Goal: Information Seeking & Learning: Learn about a topic

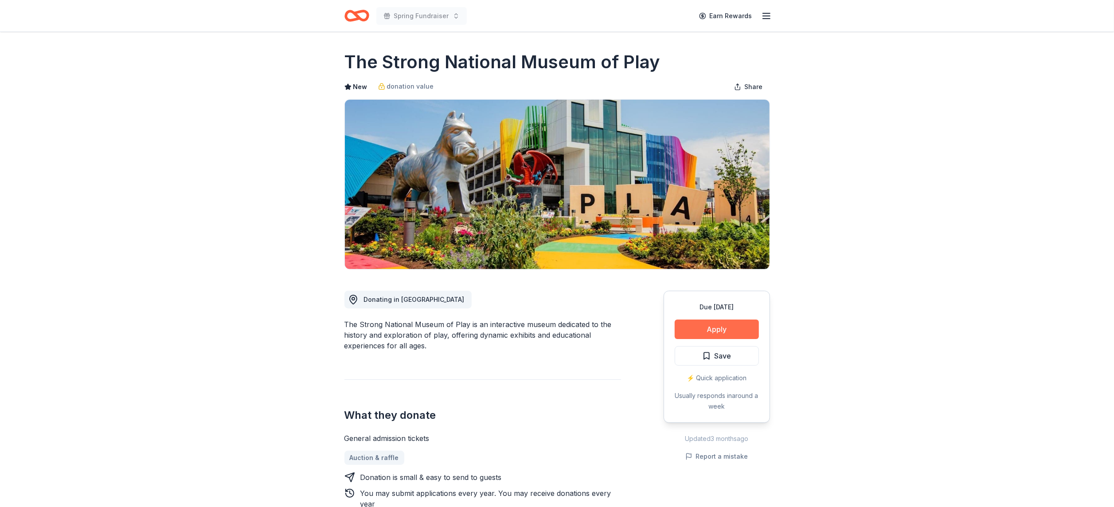
click at [730, 336] on button "Apply" at bounding box center [717, 330] width 84 height 20
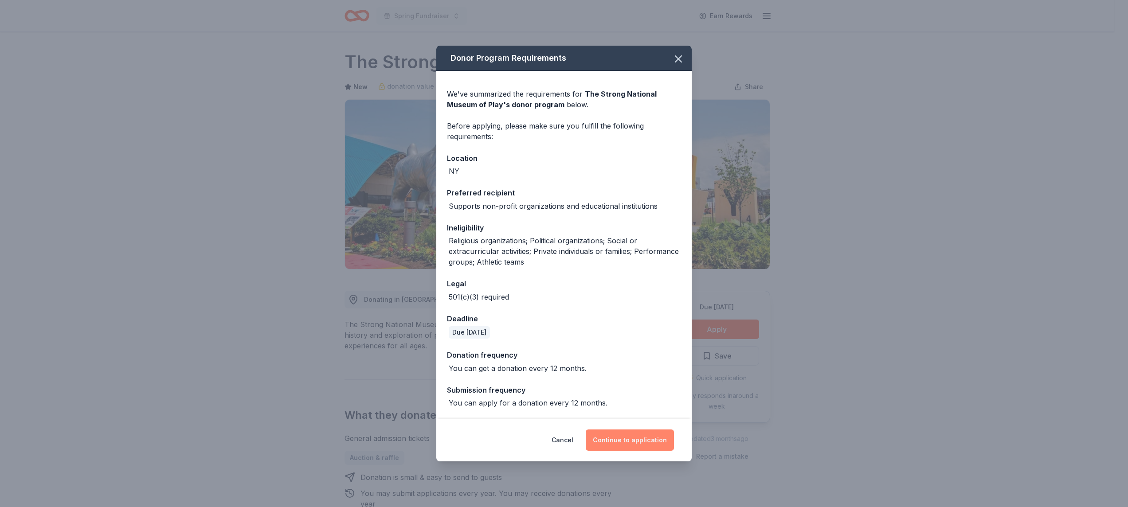
click at [613, 444] on button "Continue to application" at bounding box center [629, 439] width 88 height 21
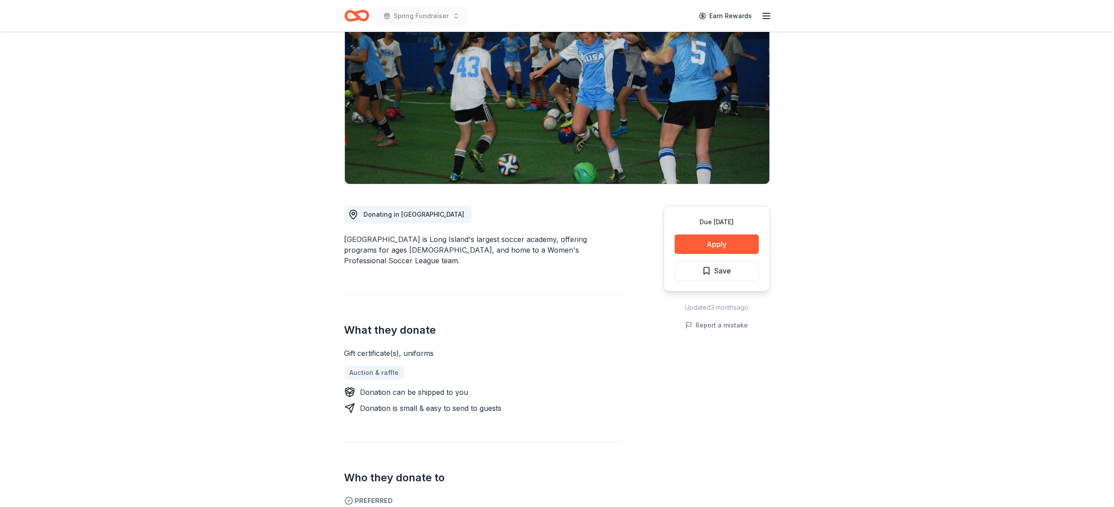
scroll to position [84, 0]
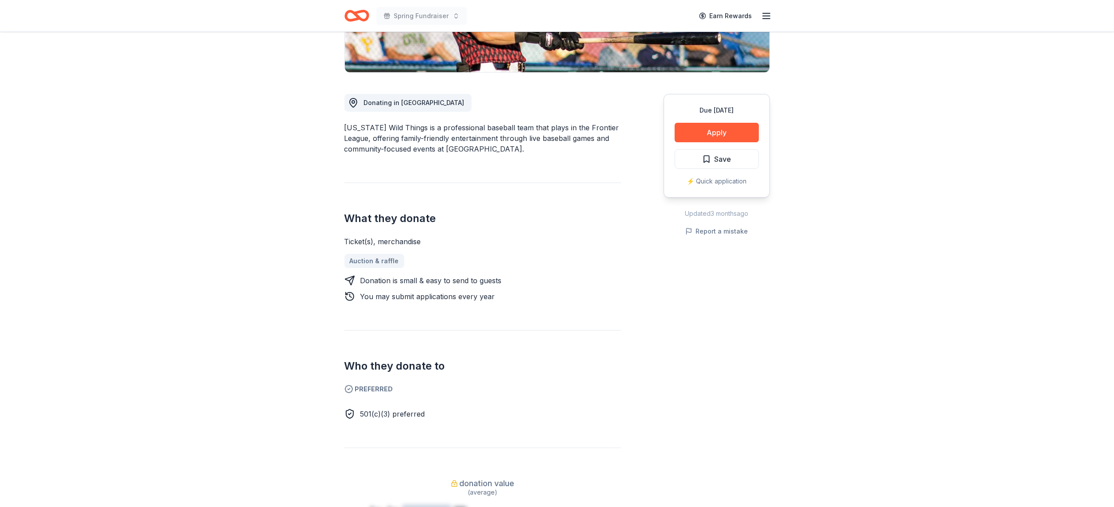
scroll to position [196, 0]
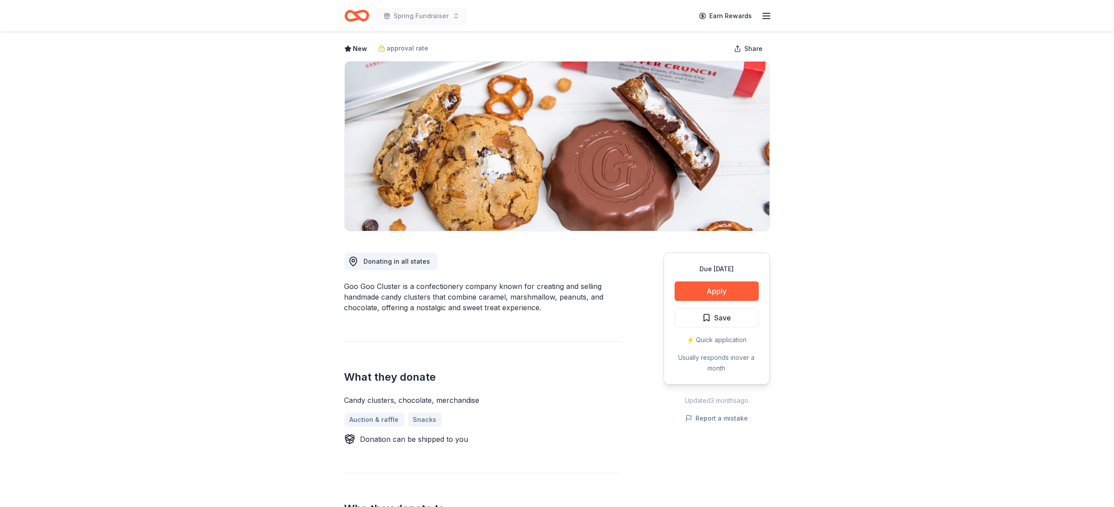
scroll to position [37, 0]
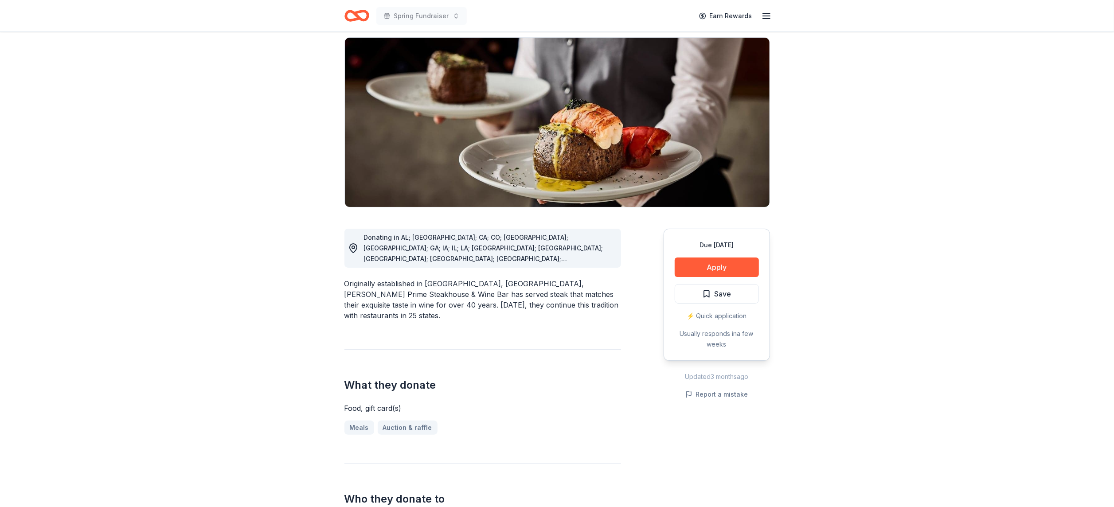
scroll to position [63, 0]
